Goal: Use online tool/utility: Utilize a website feature to perform a specific function

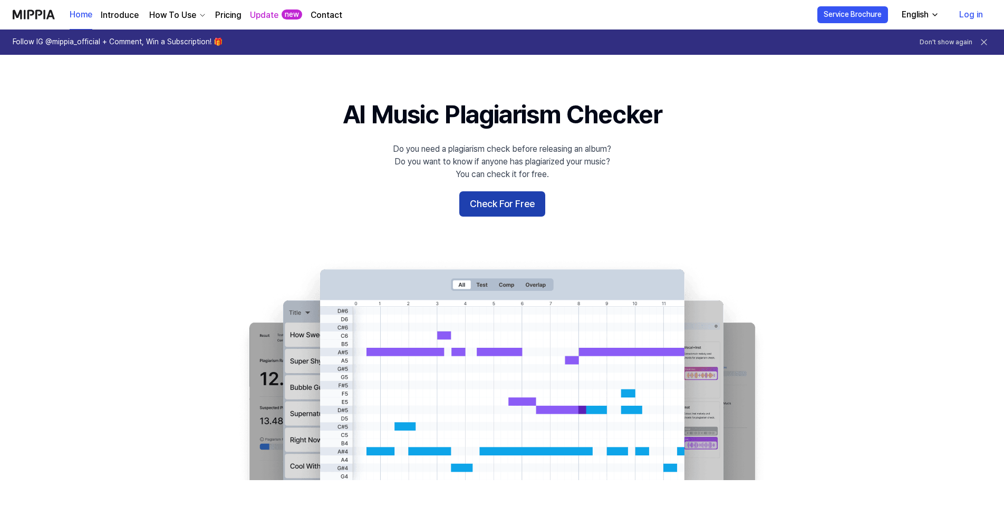
click at [527, 207] on button "Check For Free" at bounding box center [502, 203] width 86 height 25
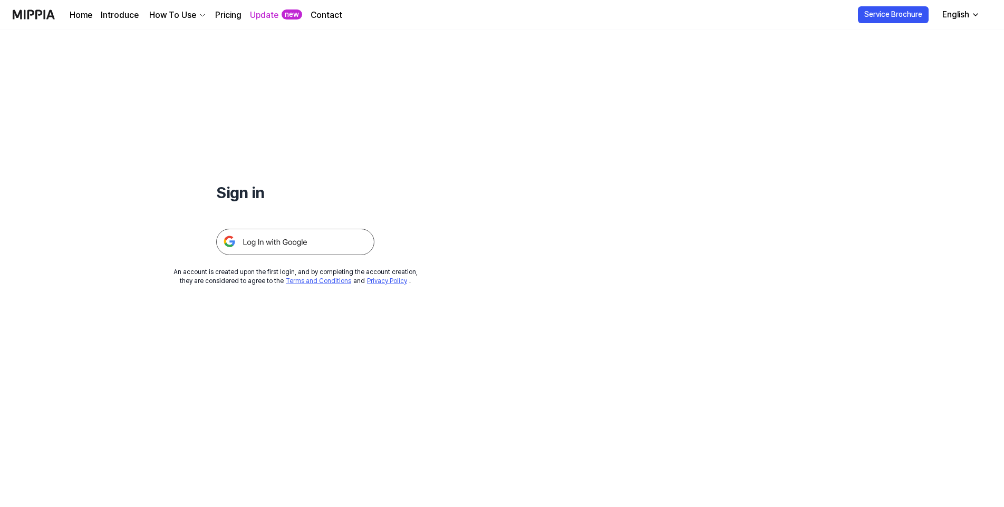
click at [310, 246] on img at bounding box center [295, 242] width 158 height 26
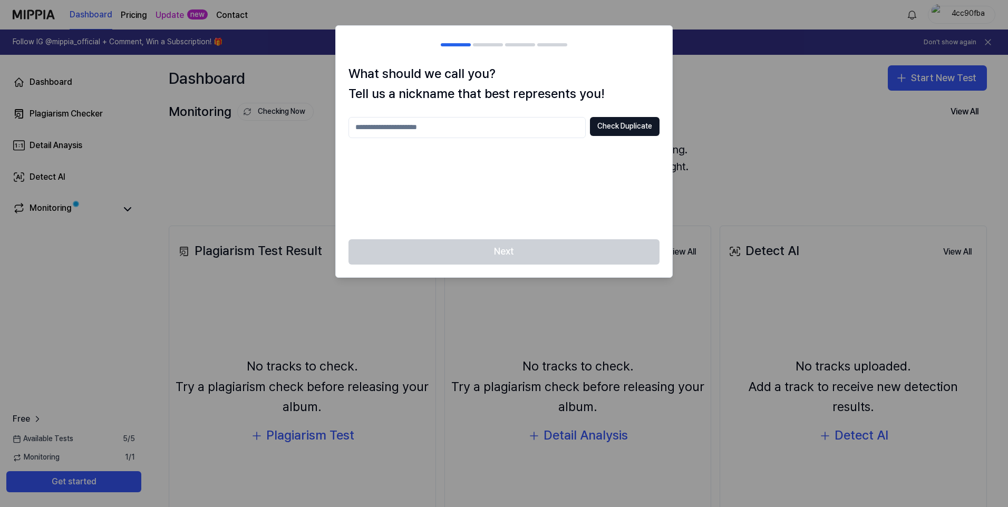
click at [520, 129] on input "text" at bounding box center [466, 127] width 237 height 21
type input "*******"
click at [627, 130] on button "Check Duplicate" at bounding box center [625, 126] width 70 height 19
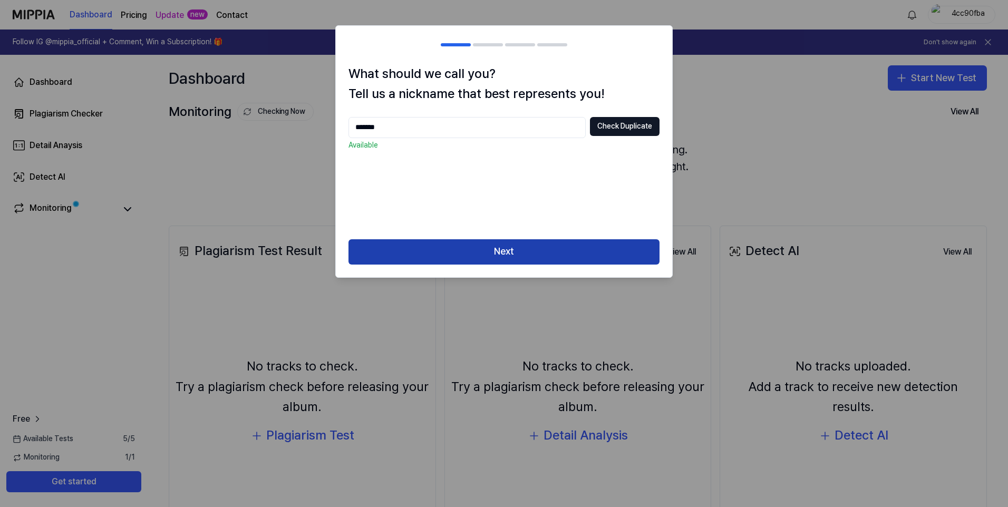
click at [500, 258] on button "Next" at bounding box center [503, 251] width 311 height 25
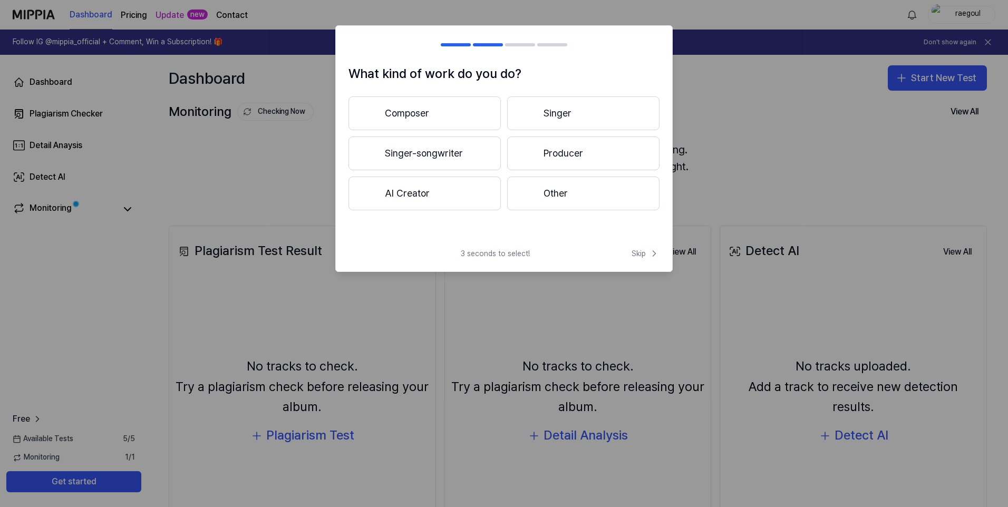
click at [452, 111] on button "Composer" at bounding box center [424, 113] width 152 height 34
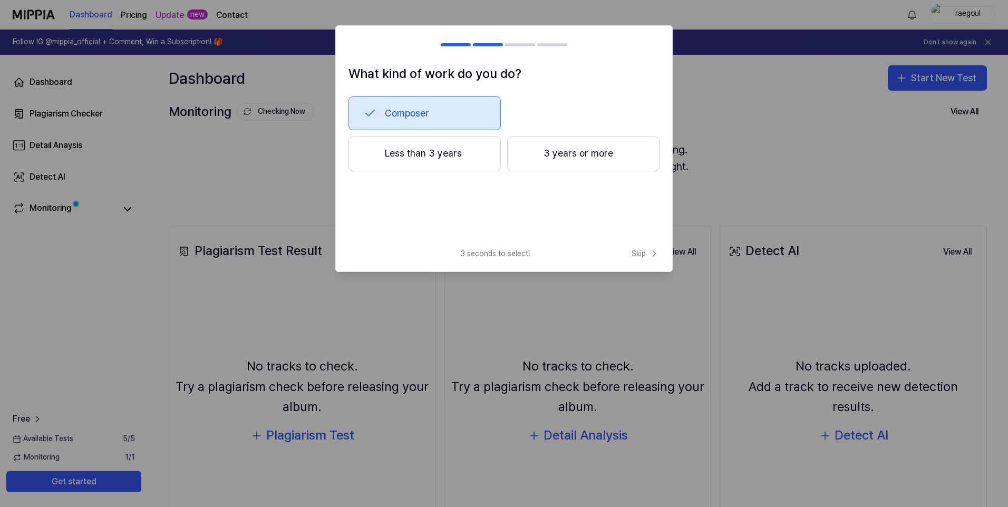
click at [554, 157] on button "3 years or more" at bounding box center [583, 154] width 152 height 35
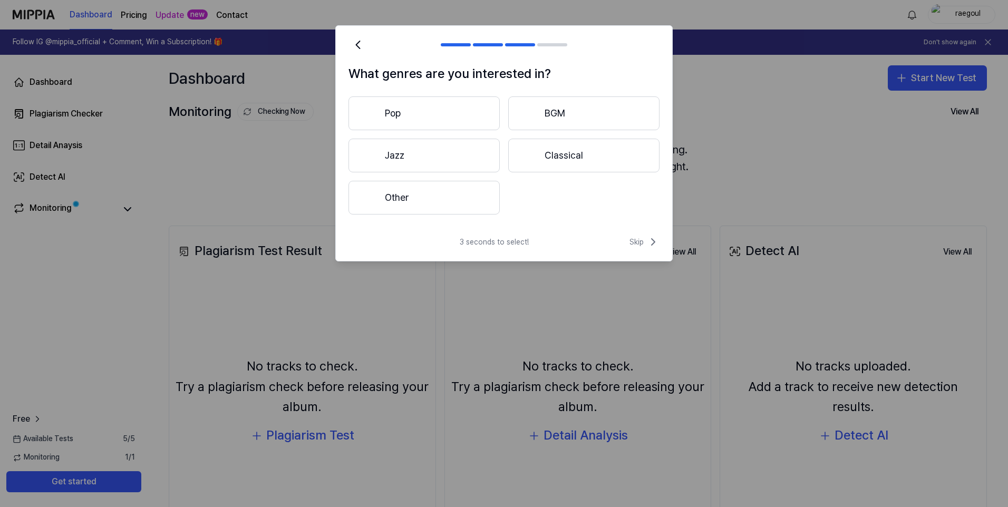
click at [415, 154] on button "Jazz" at bounding box center [423, 156] width 151 height 34
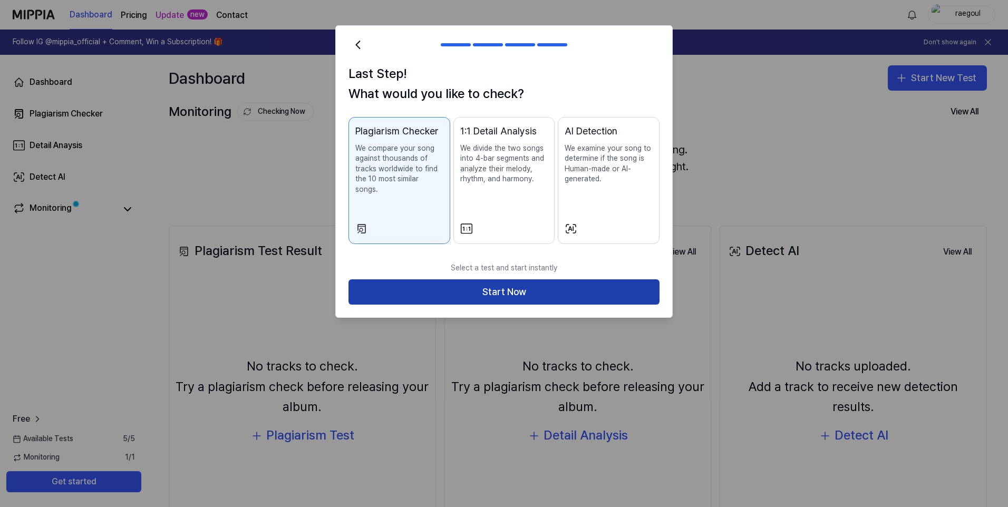
click at [493, 286] on button "Start Now" at bounding box center [503, 291] width 311 height 25
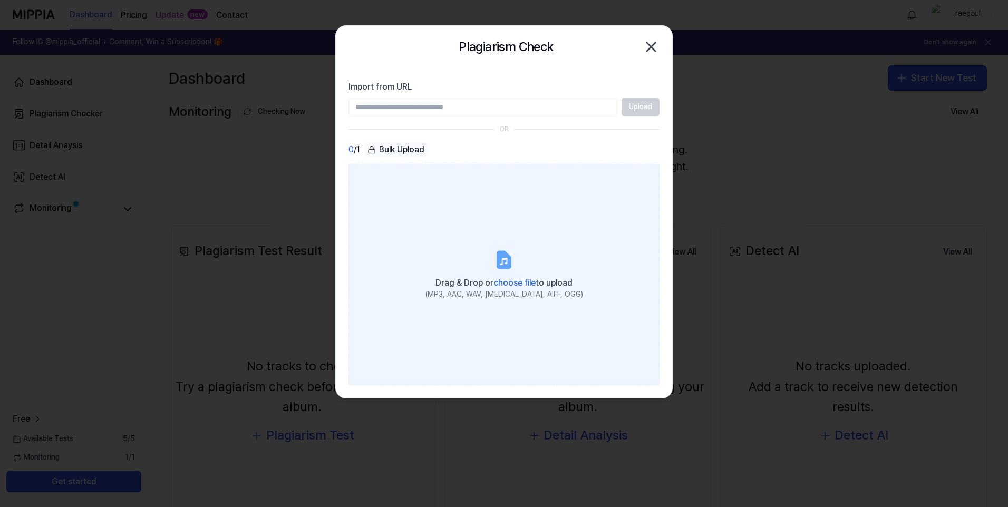
click at [505, 263] on icon at bounding box center [503, 261] width 7 height 7
click at [0, 0] on input "Drag & Drop or choose file to upload (MP3, AAC, WAV, [MEDICAL_DATA], AIFF, OGG)" at bounding box center [0, 0] width 0 height 0
click at [500, 261] on icon at bounding box center [504, 259] width 13 height 16
click at [0, 0] on input "Drag & Drop or choose file to upload (MP3, AAC, WAV, [MEDICAL_DATA], AIFF, OGG)" at bounding box center [0, 0] width 0 height 0
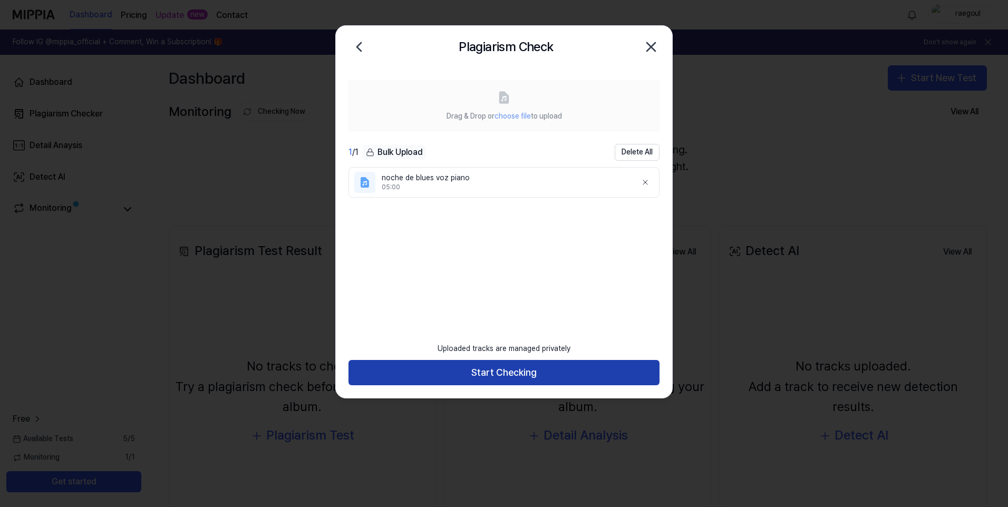
click at [503, 375] on button "Start Checking" at bounding box center [503, 372] width 311 height 25
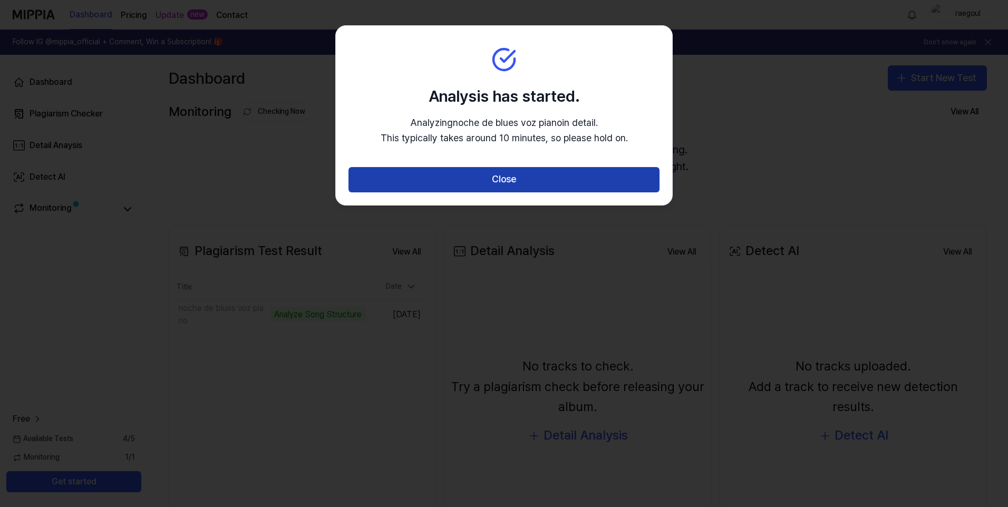
click at [506, 180] on button "Close" at bounding box center [503, 179] width 311 height 25
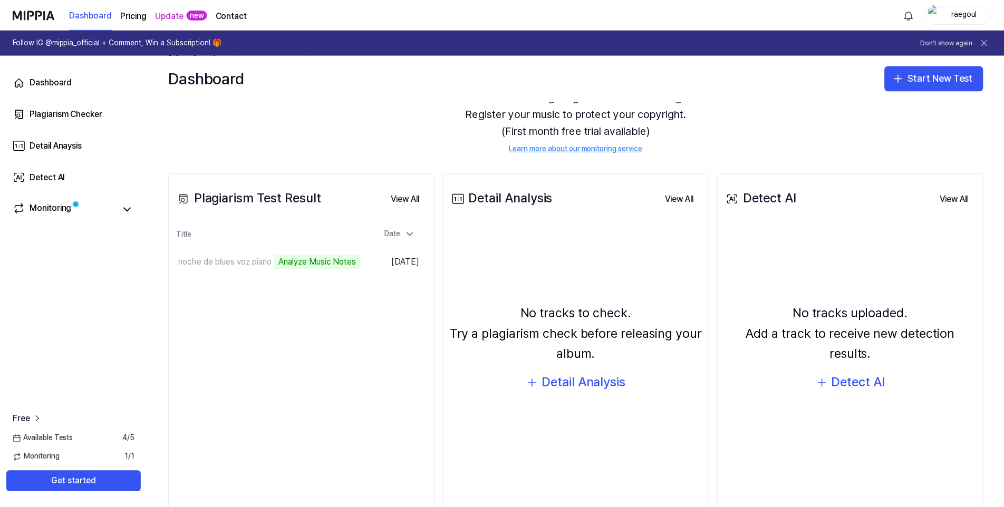
scroll to position [76, 0]
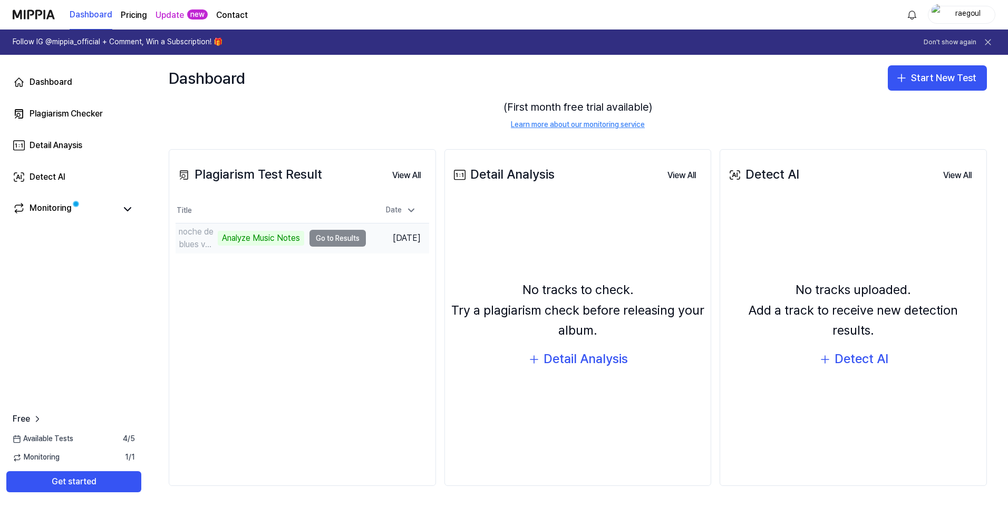
click at [348, 238] on td "noche de blues voz piano Analyze Music Notes Go to Results" at bounding box center [271, 238] width 190 height 30
click at [125, 211] on icon at bounding box center [127, 209] width 13 height 13
click at [127, 207] on icon at bounding box center [127, 209] width 13 height 13
click at [25, 212] on icon at bounding box center [19, 208] width 13 height 13
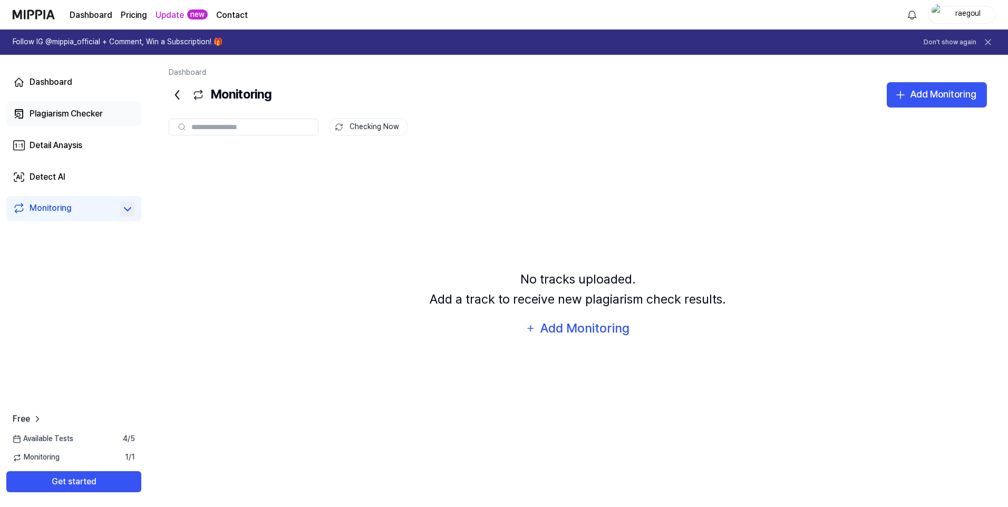
click at [62, 114] on div "Plagiarism Checker" at bounding box center [66, 114] width 73 height 13
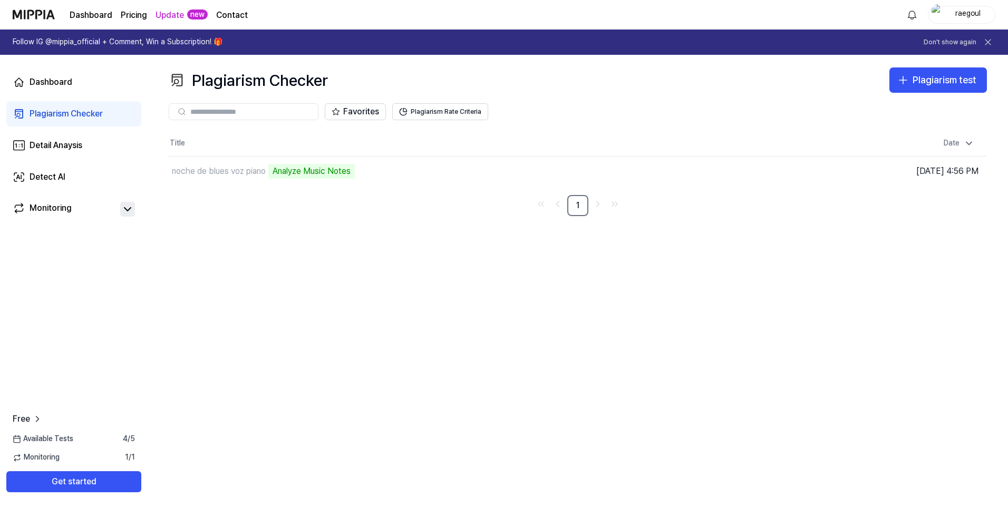
click at [70, 114] on div "Plagiarism Checker" at bounding box center [66, 114] width 73 height 13
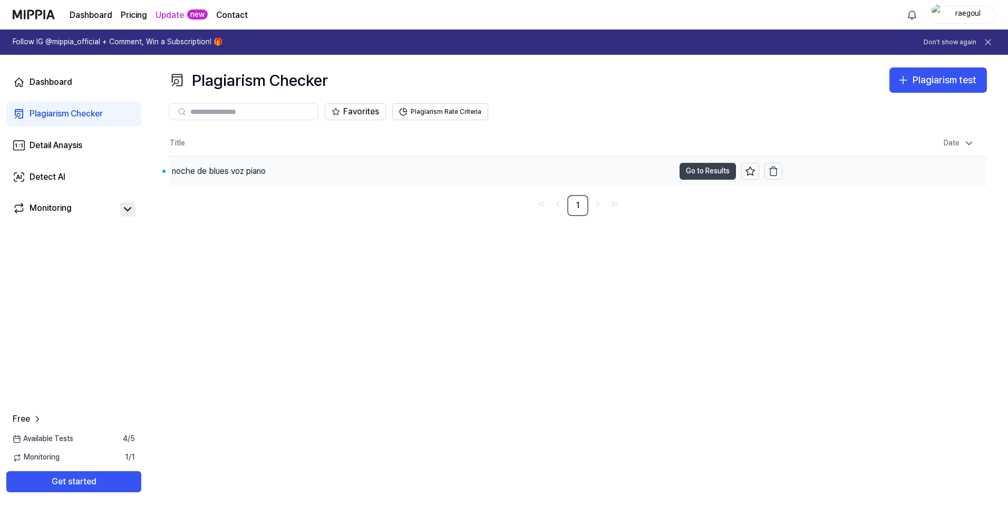
click at [714, 172] on button "Go to Results" at bounding box center [707, 171] width 56 height 17
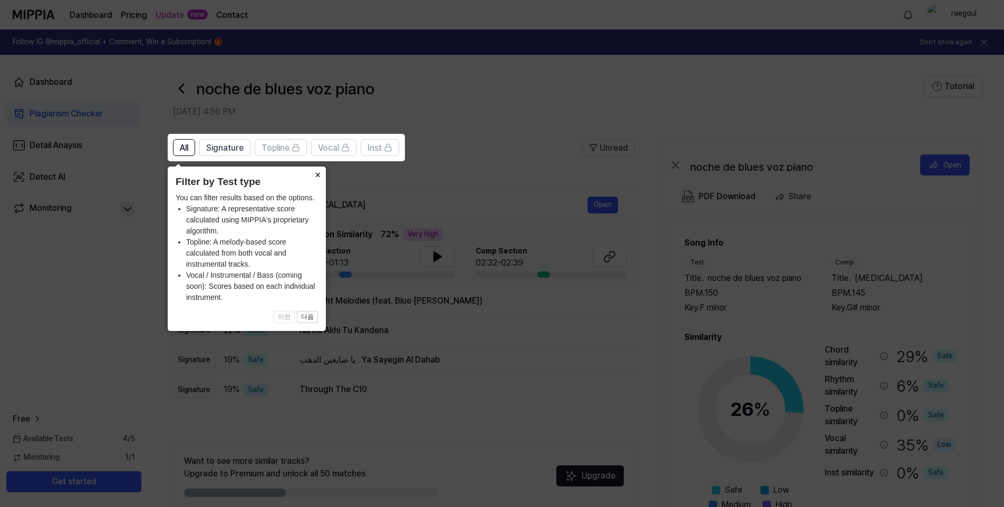
click at [319, 176] on button "×" at bounding box center [317, 174] width 17 height 15
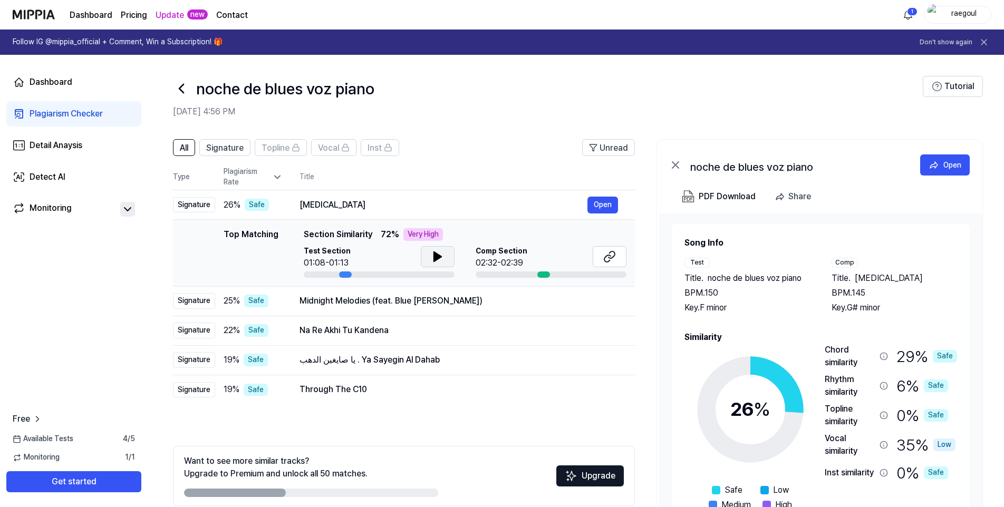
click at [435, 258] on icon at bounding box center [437, 256] width 7 height 9
click at [439, 259] on icon at bounding box center [437, 256] width 13 height 13
click at [527, 259] on div "Comp Section 02:32-02:39" at bounding box center [550, 257] width 151 height 23
click at [499, 250] on span "Comp Section" at bounding box center [501, 251] width 52 height 11
click at [580, 252] on div "Comp Section 02:32-02:39" at bounding box center [550, 257] width 151 height 23
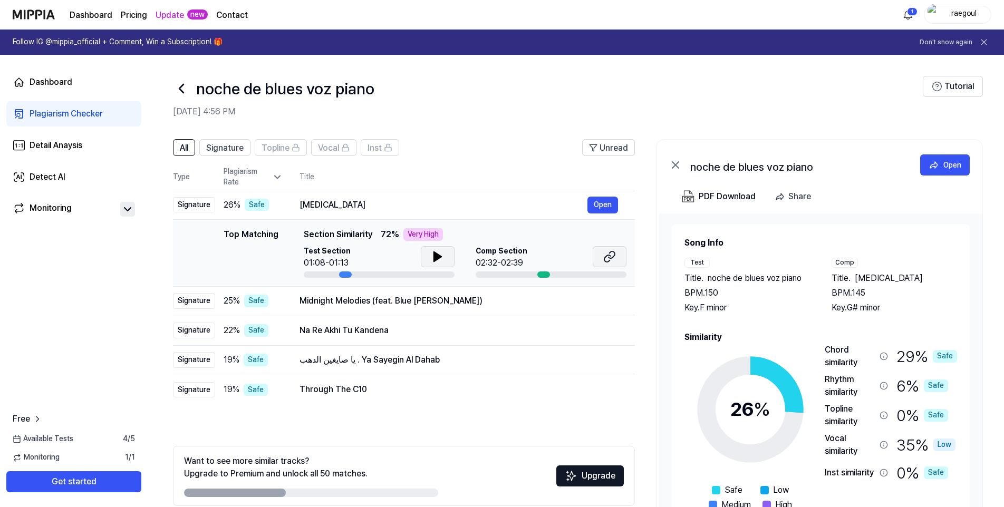
click at [605, 257] on icon at bounding box center [607, 258] width 6 height 7
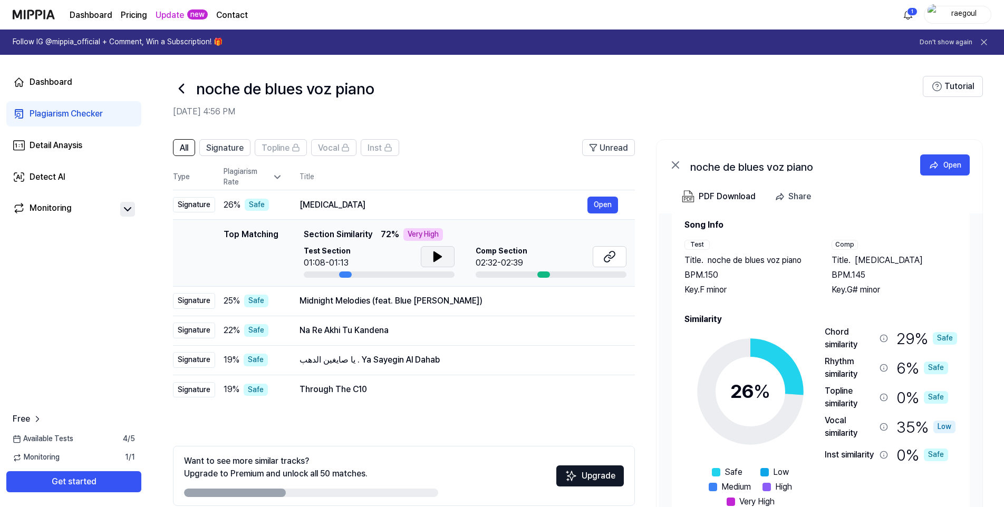
scroll to position [32, 0]
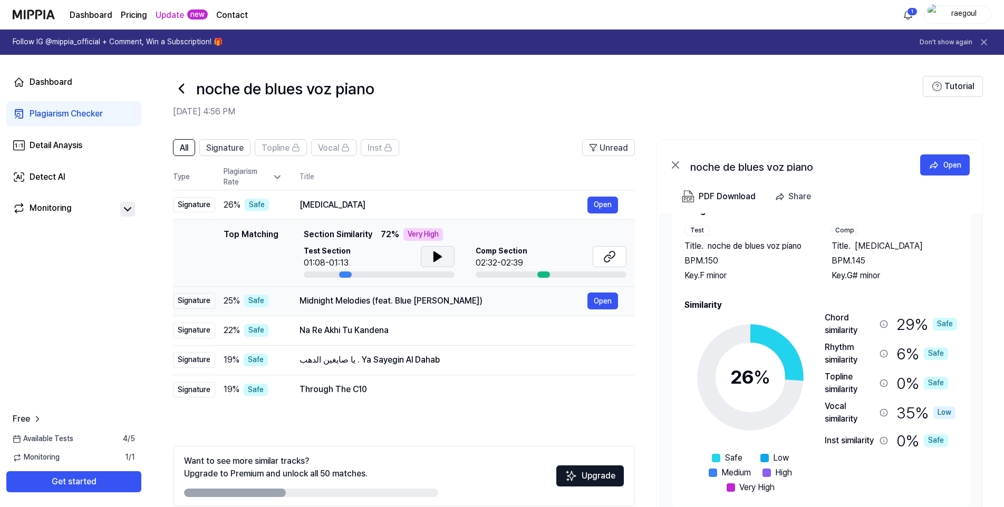
click at [440, 310] on td "Midnight Melodies (feat. Blue [PERSON_NAME]) Open" at bounding box center [459, 301] width 352 height 30
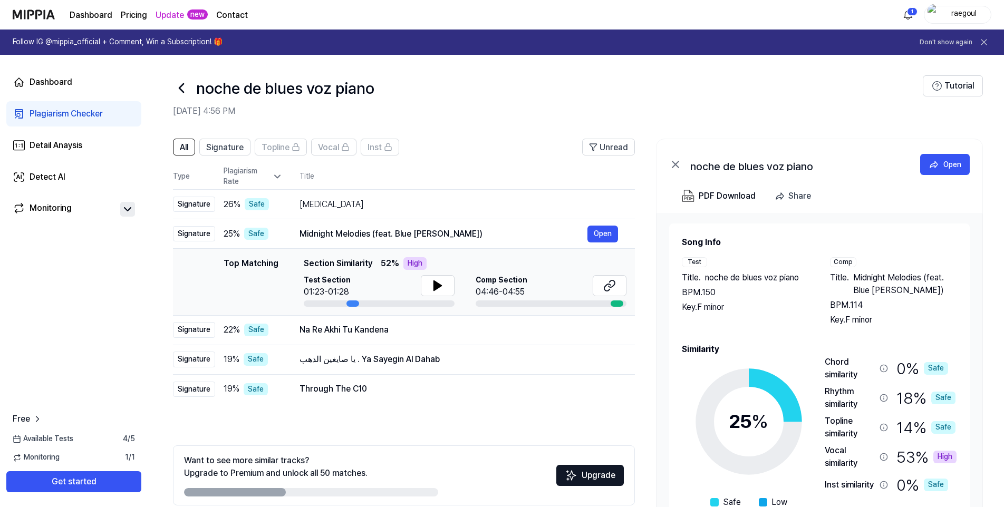
scroll to position [0, 0]
click at [491, 135] on div "All Signature Topline Vocal Inst Unread All Signature Topline Vocal Inst Type P…" at bounding box center [576, 343] width 856 height 428
click at [183, 88] on icon at bounding box center [181, 88] width 17 height 17
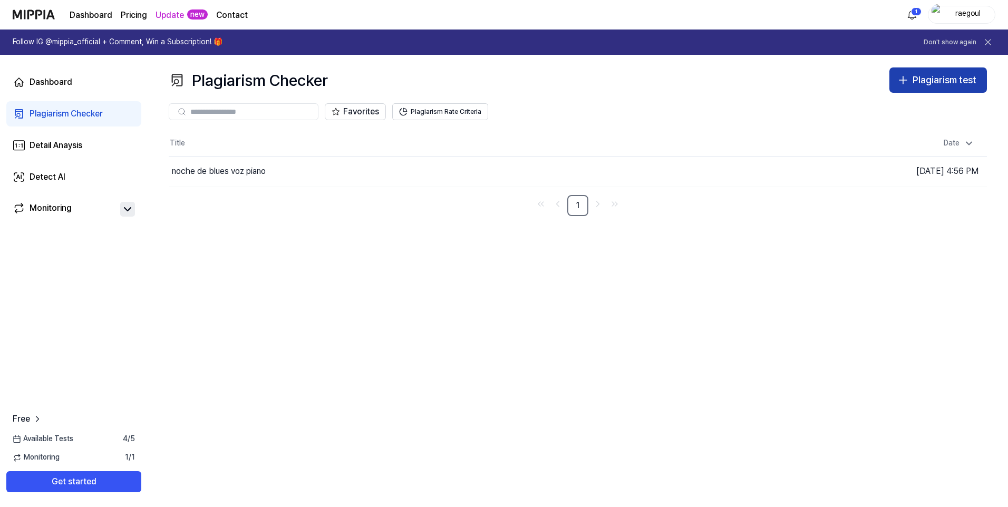
click at [916, 84] on div "Plagiarism test" at bounding box center [944, 80] width 64 height 15
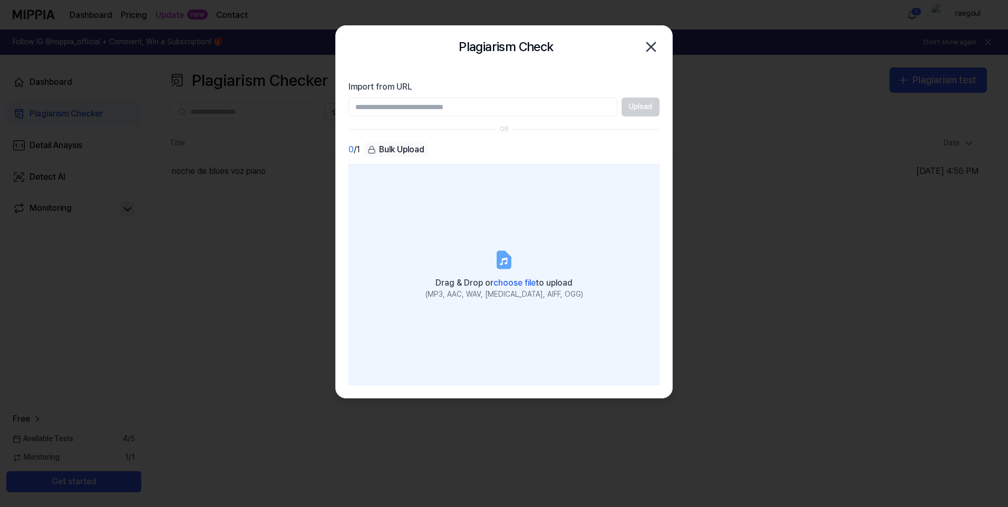
click at [508, 283] on span "choose file" at bounding box center [514, 283] width 42 height 10
click at [0, 0] on input "Drag & Drop or choose file to upload (MP3, AAC, WAV, [MEDICAL_DATA], AIFF, OGG)" at bounding box center [0, 0] width 0 height 0
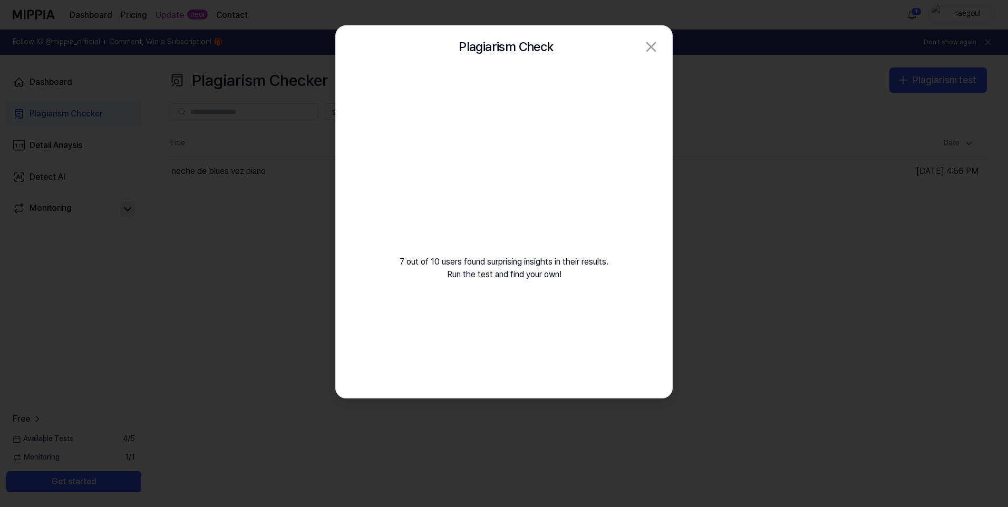
click at [495, 244] on video at bounding box center [504, 169] width 152 height 152
click at [490, 194] on video at bounding box center [504, 169] width 152 height 152
click at [310, 311] on div at bounding box center [504, 253] width 1008 height 507
